Goal: Task Accomplishment & Management: Manage account settings

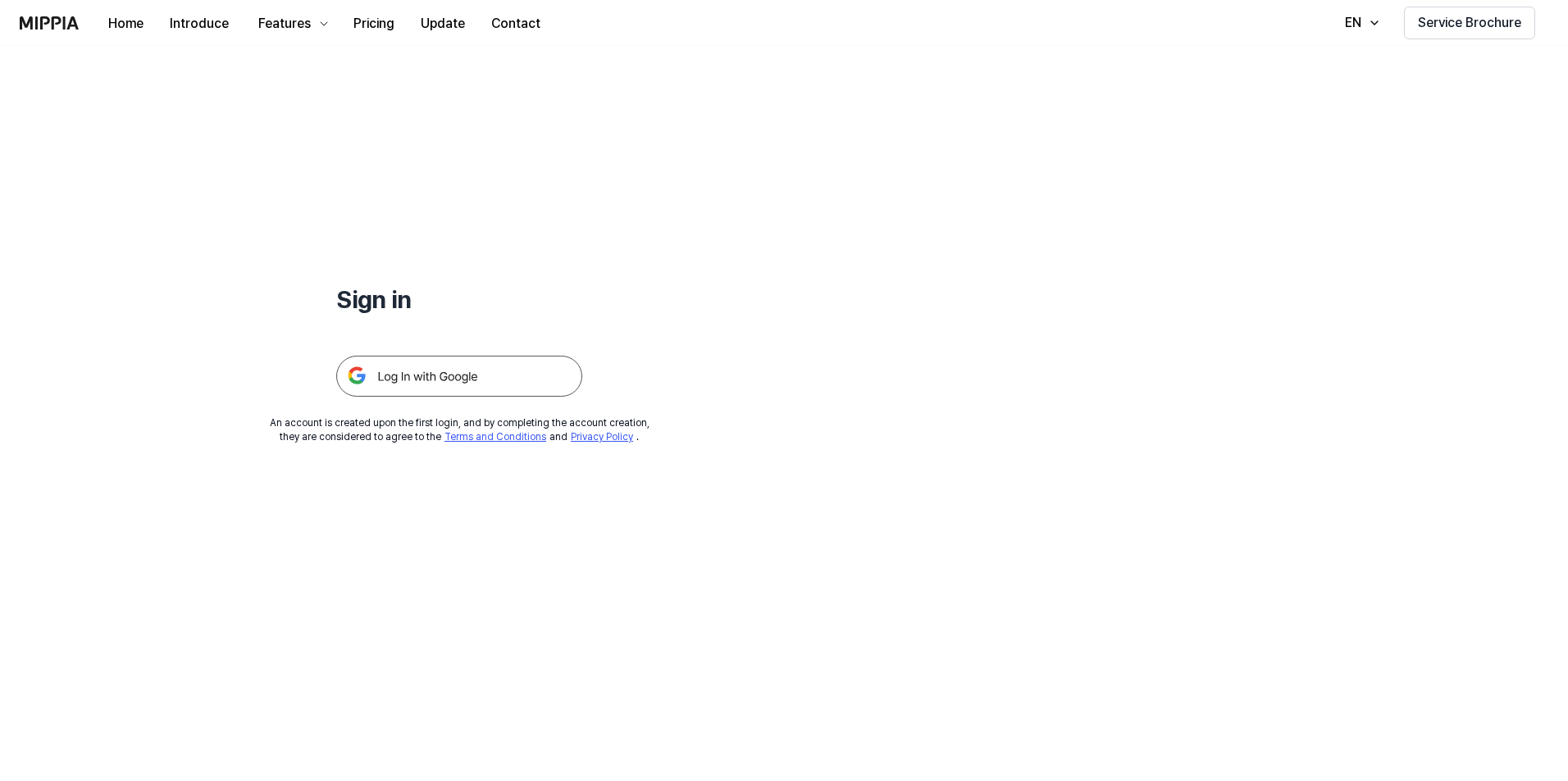
click at [438, 379] on img at bounding box center [459, 376] width 246 height 41
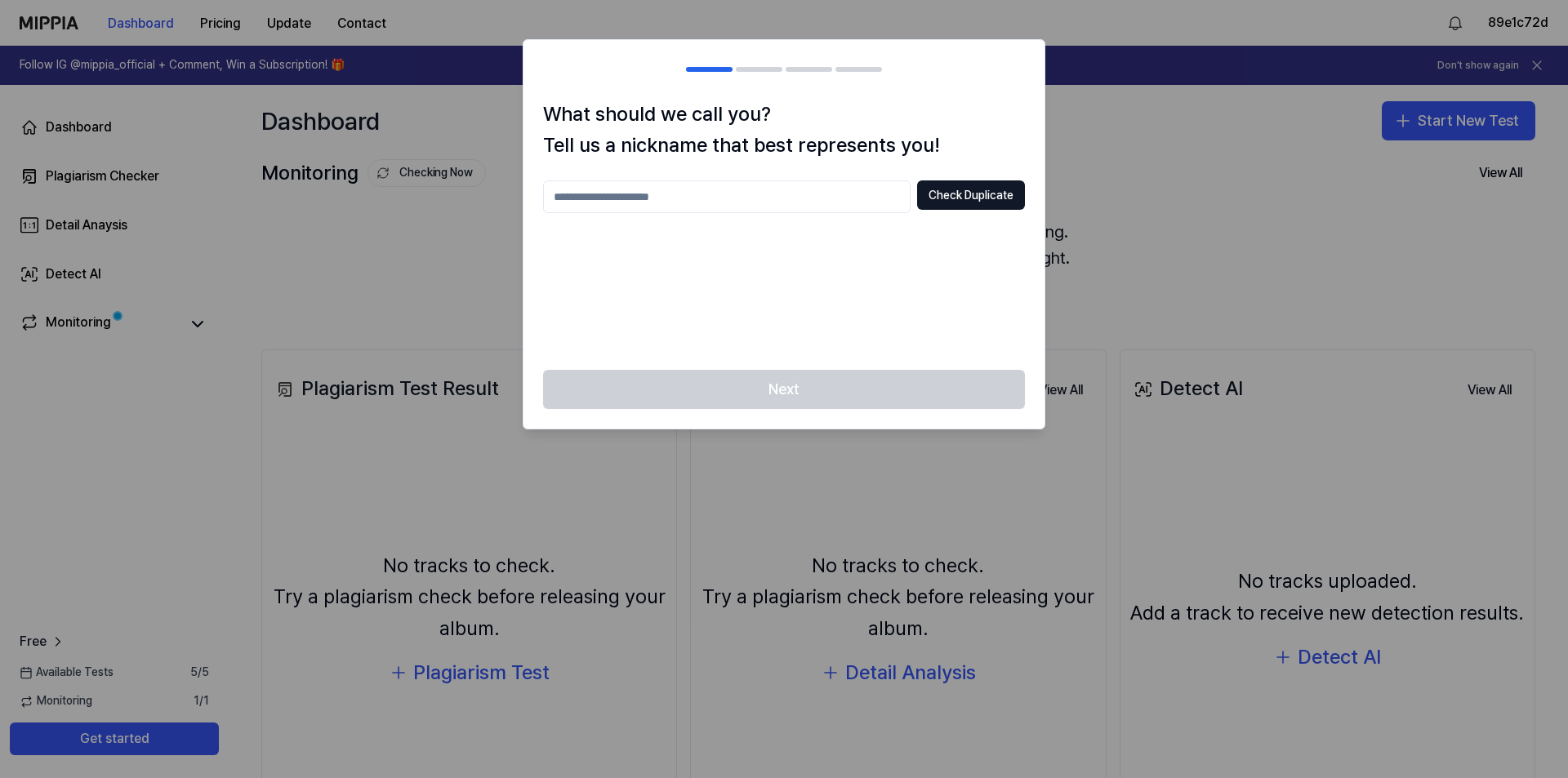
click at [1073, 30] on div at bounding box center [784, 389] width 1568 height 778
